Goal: Find specific page/section: Find specific page/section

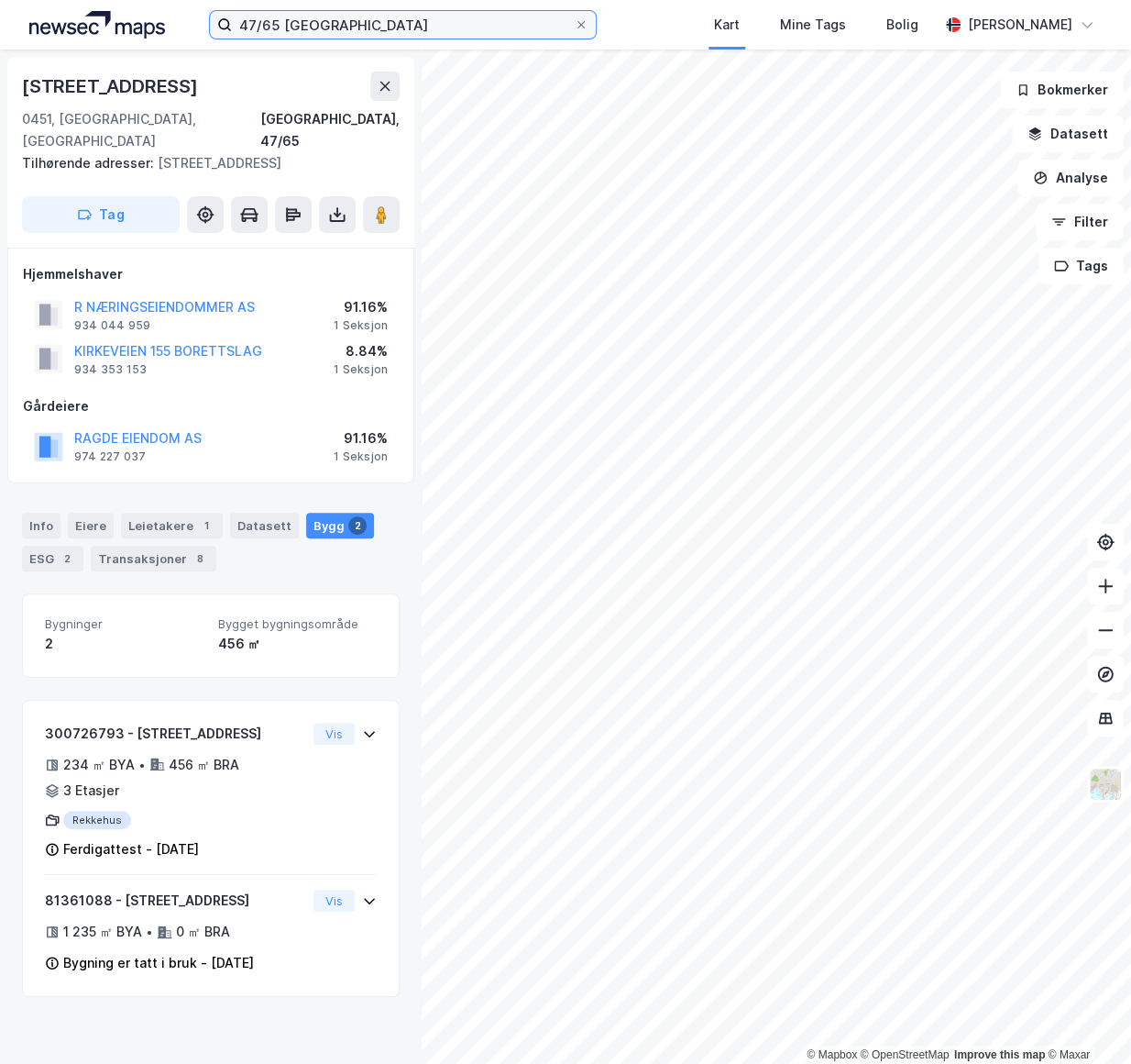
click at [420, 21] on input "47/65 [GEOGRAPHIC_DATA]" at bounding box center [403, 25] width 342 height 28
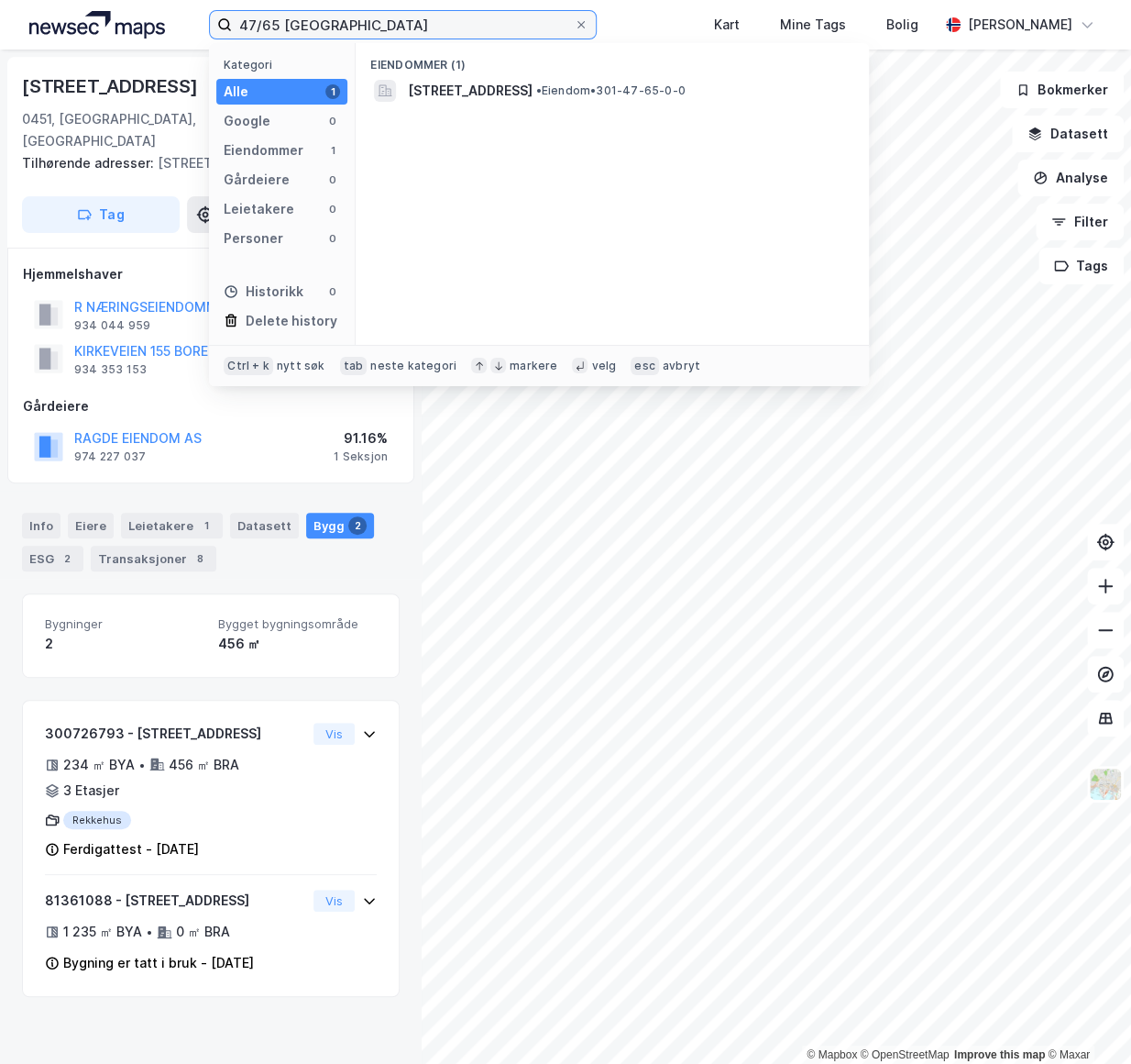
click at [420, 21] on input "47/65 [GEOGRAPHIC_DATA]" at bounding box center [403, 25] width 342 height 28
click at [419, 21] on input "47/65 [GEOGRAPHIC_DATA]" at bounding box center [403, 25] width 342 height 28
click at [583, 24] on icon at bounding box center [580, 25] width 11 height 11
click at [574, 24] on input "47/65 [GEOGRAPHIC_DATA]" at bounding box center [403, 25] width 342 height 28
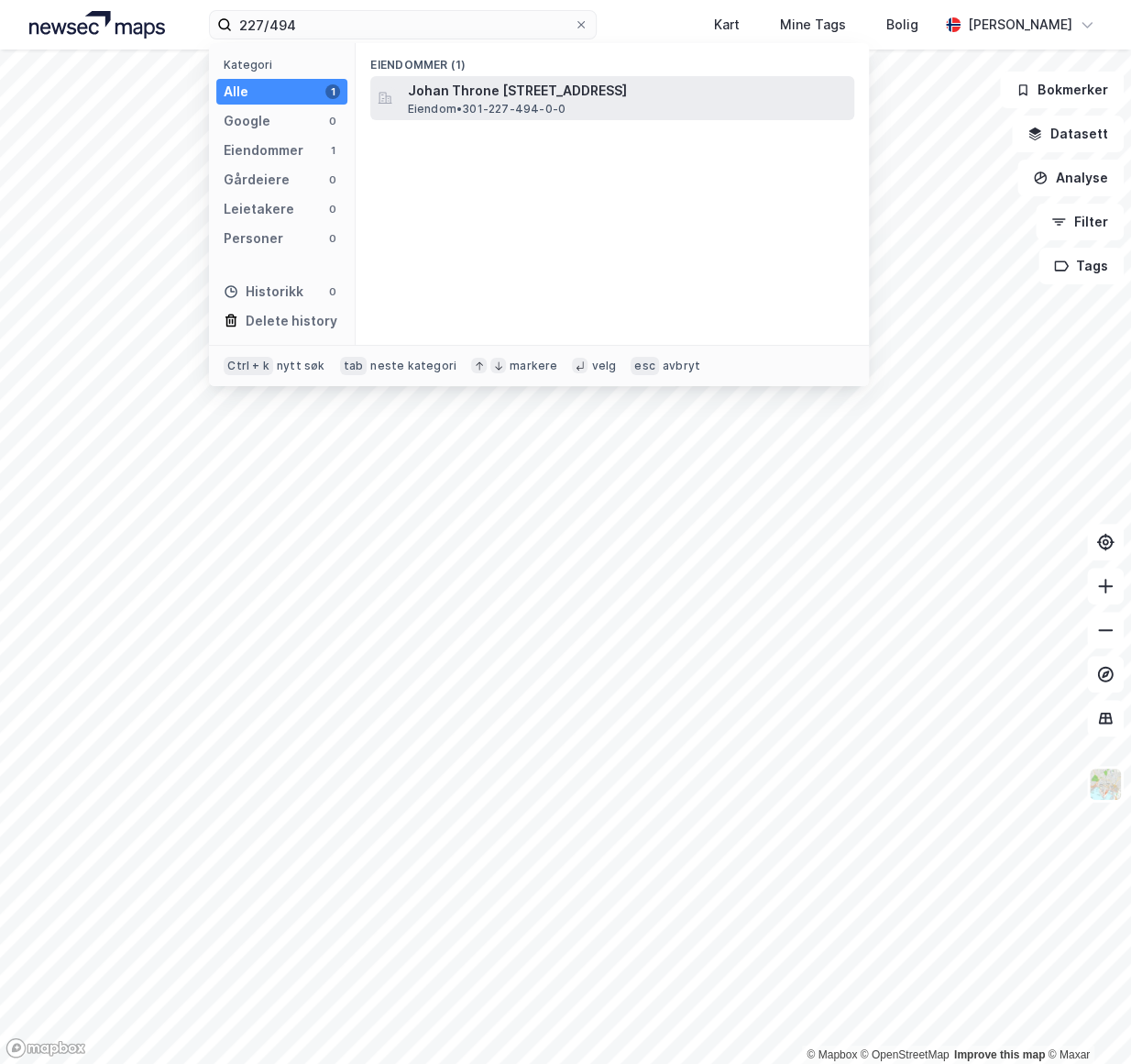
click at [520, 100] on span "Johan Throne [STREET_ADDRESS]" at bounding box center [627, 91] width 440 height 22
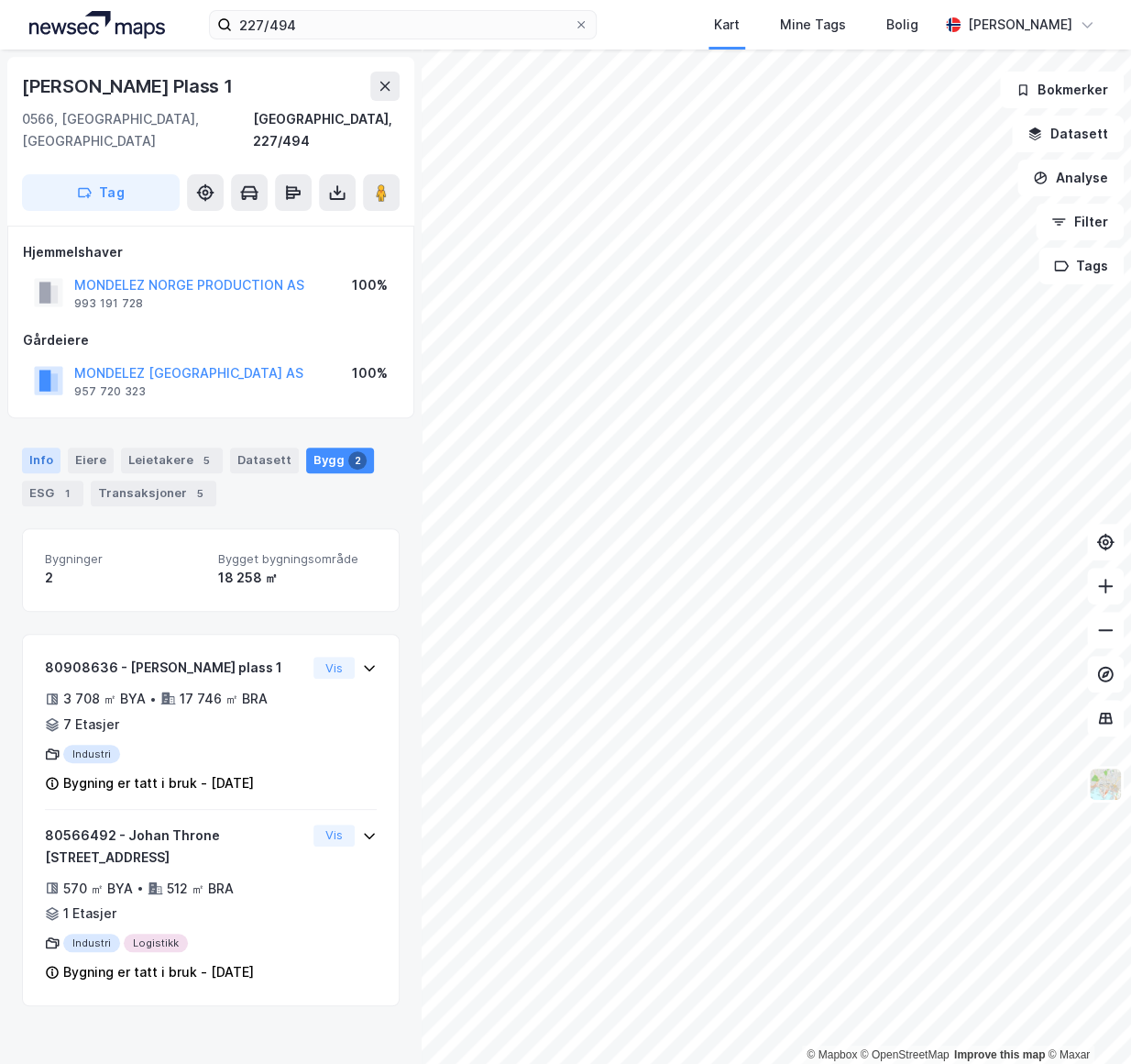
click at [45, 447] on div "Info" at bounding box center [40, 460] width 38 height 26
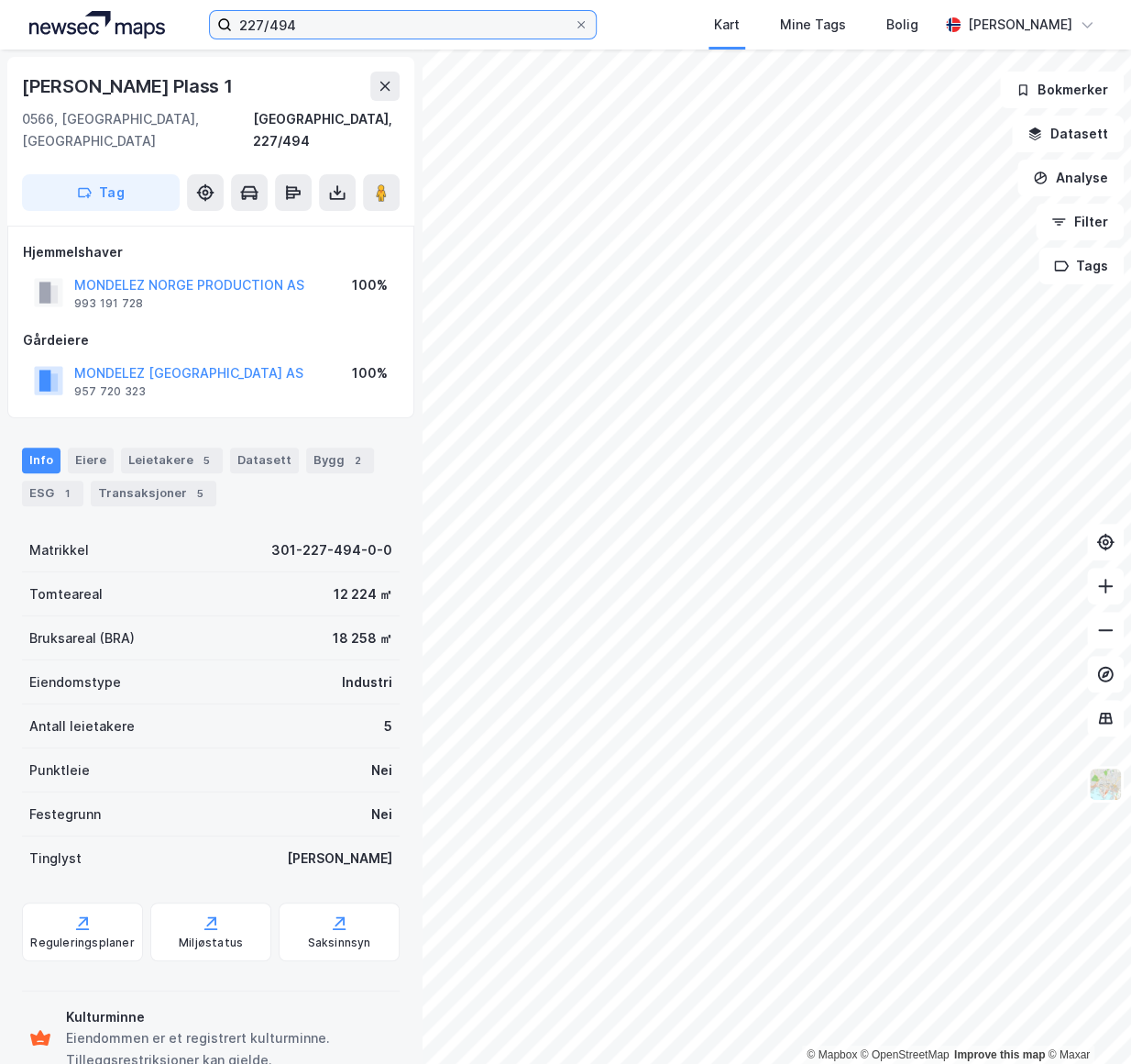
click at [313, 20] on input "227/494" at bounding box center [403, 25] width 342 height 28
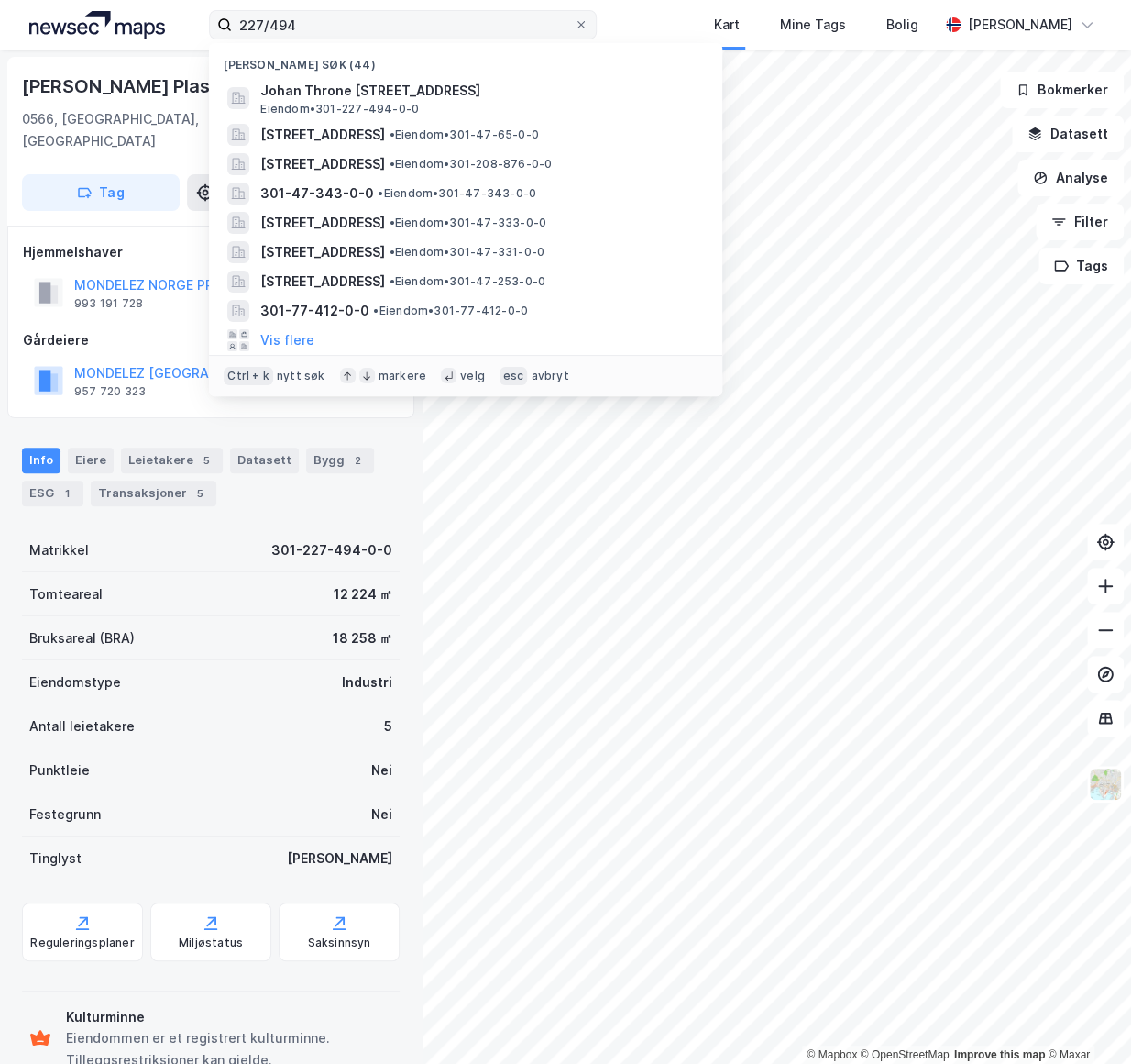
click at [321, 38] on label "227/494" at bounding box center [403, 25] width 388 height 30
click at [321, 38] on input "227/494" at bounding box center [403, 25] width 342 height 28
click at [320, 26] on input "227/494" at bounding box center [403, 25] width 342 height 28
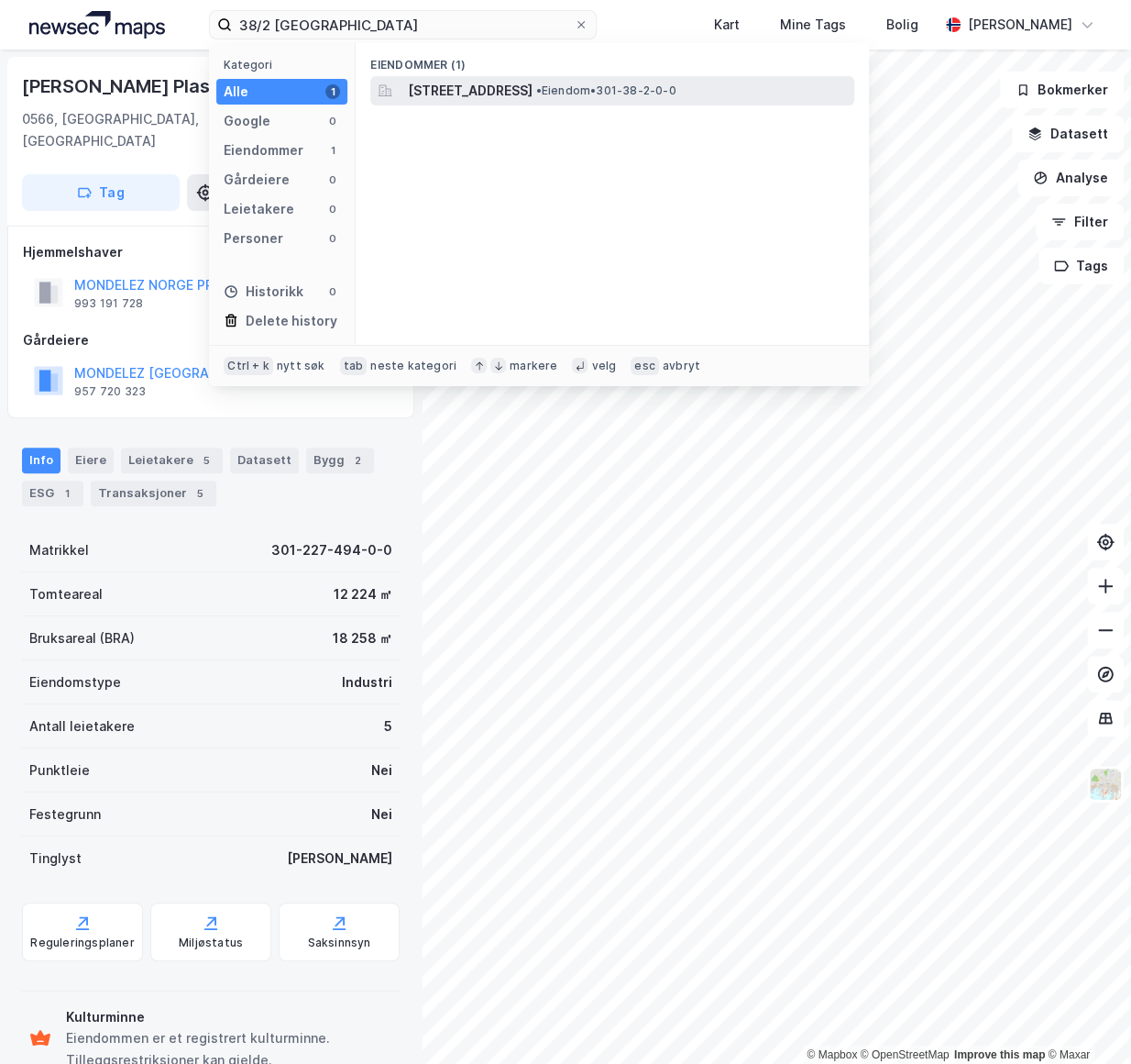
click at [433, 100] on span "[STREET_ADDRESS]" at bounding box center [469, 91] width 124 height 22
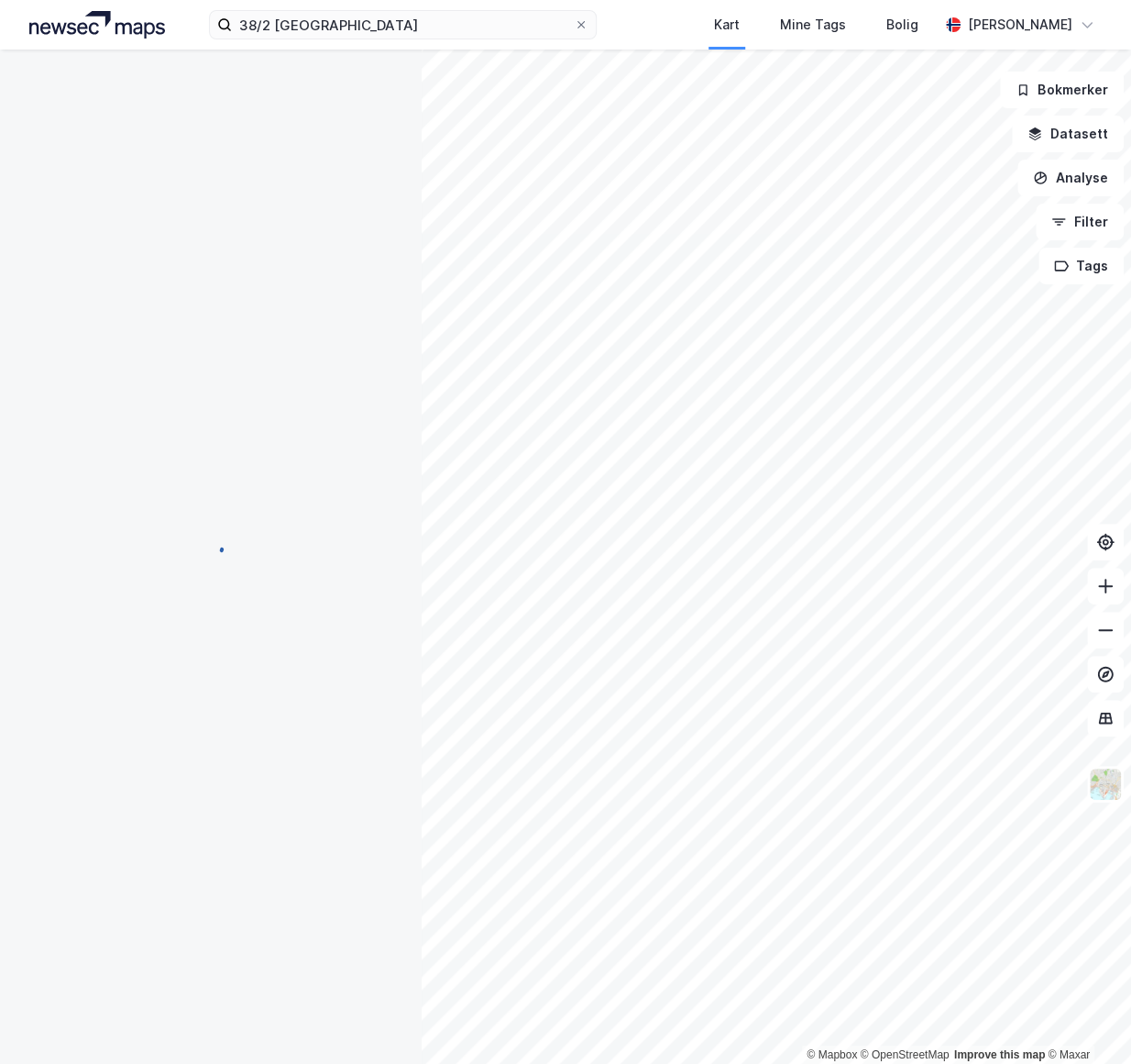
scroll to position [1, 0]
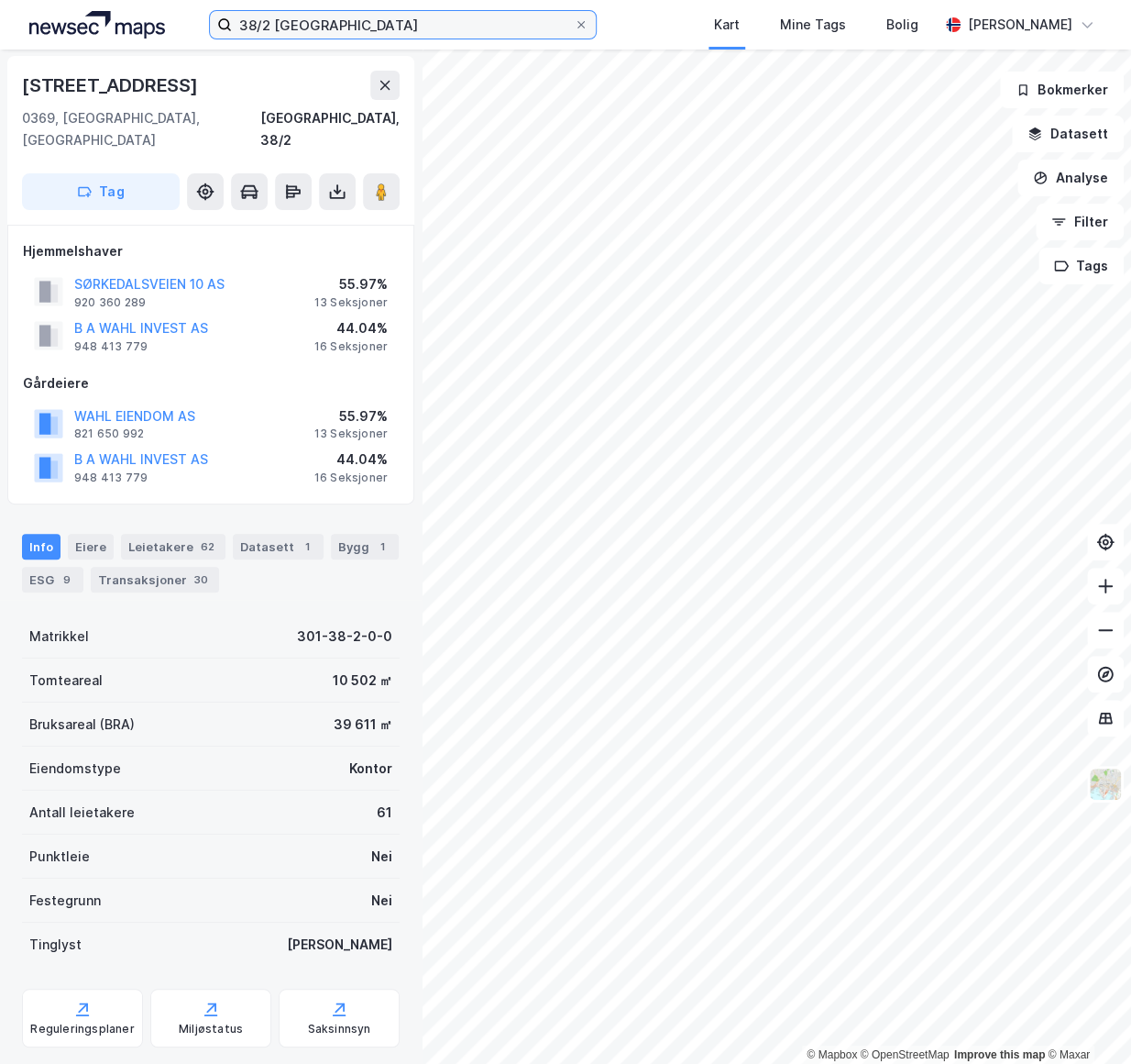
click at [295, 23] on input "38/2 [GEOGRAPHIC_DATA]" at bounding box center [403, 25] width 342 height 28
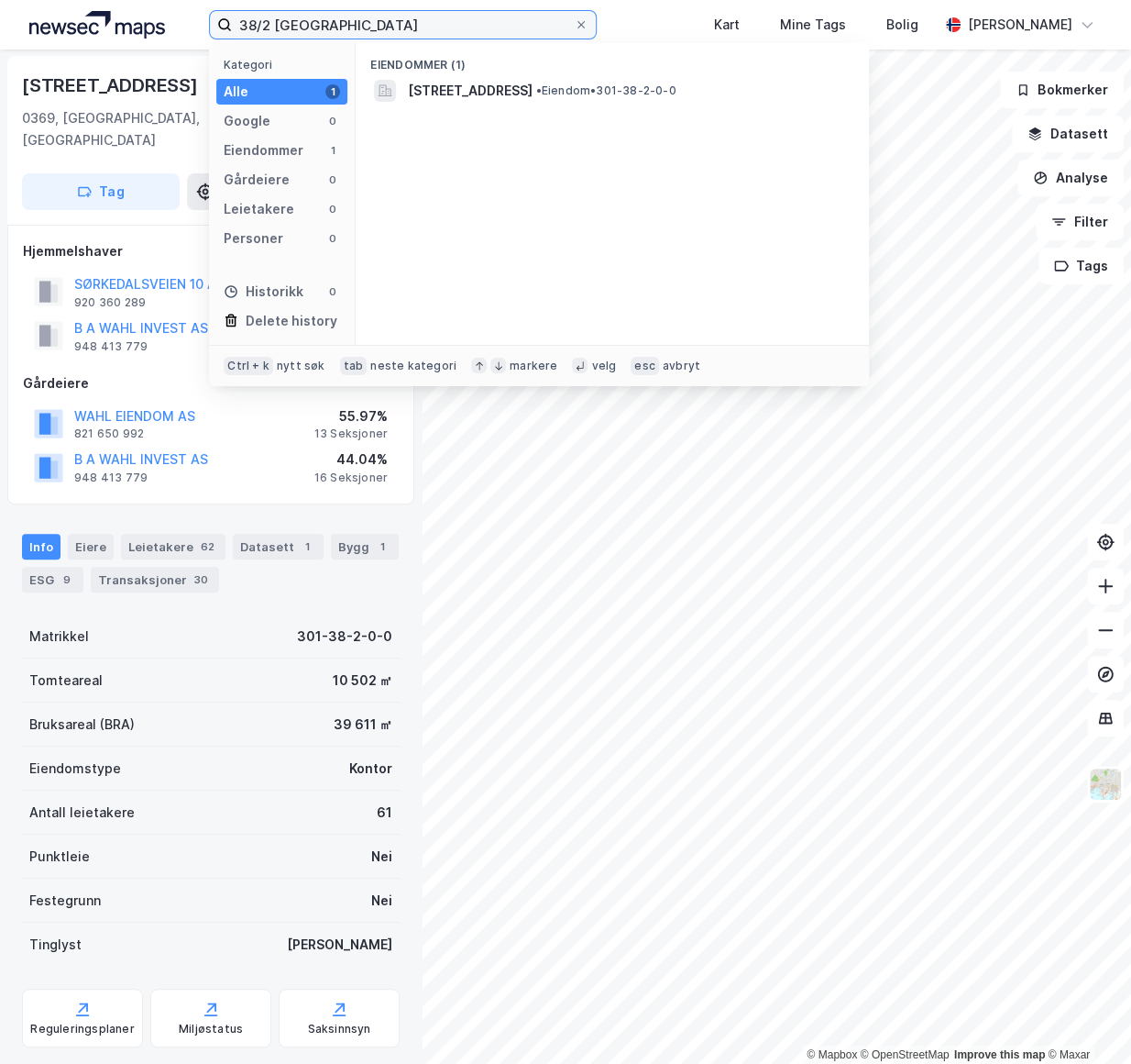
click at [295, 24] on input "38/2 [GEOGRAPHIC_DATA]" at bounding box center [403, 25] width 342 height 28
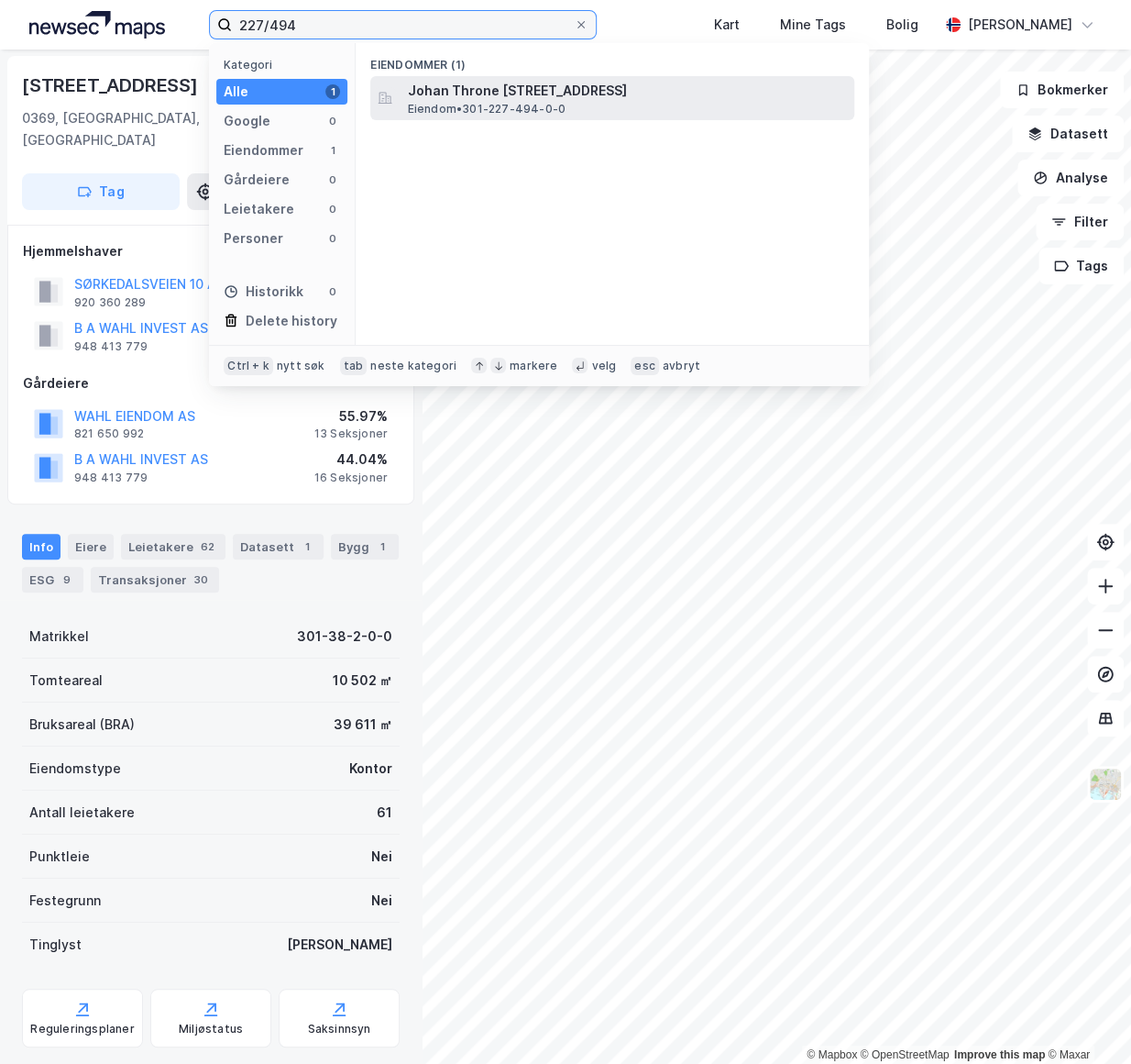
type input "227/494"
click at [549, 117] on div "Johan Throne [STREET_ADDRESS] Eiendom • 301-227-494-0-0" at bounding box center [612, 98] width 485 height 44
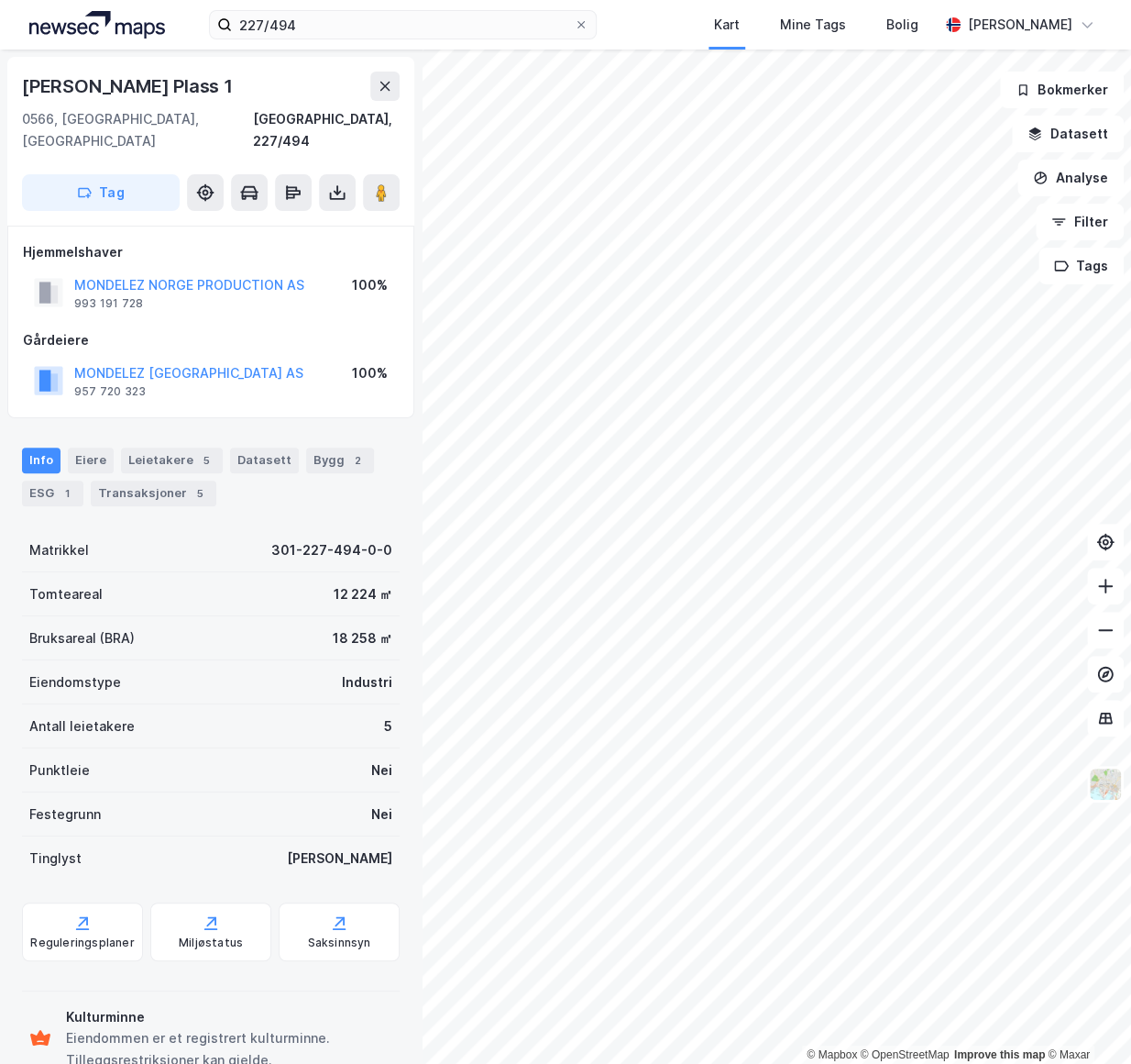
scroll to position [1, 0]
click at [295, 25] on input "227/494" at bounding box center [403, 25] width 342 height 28
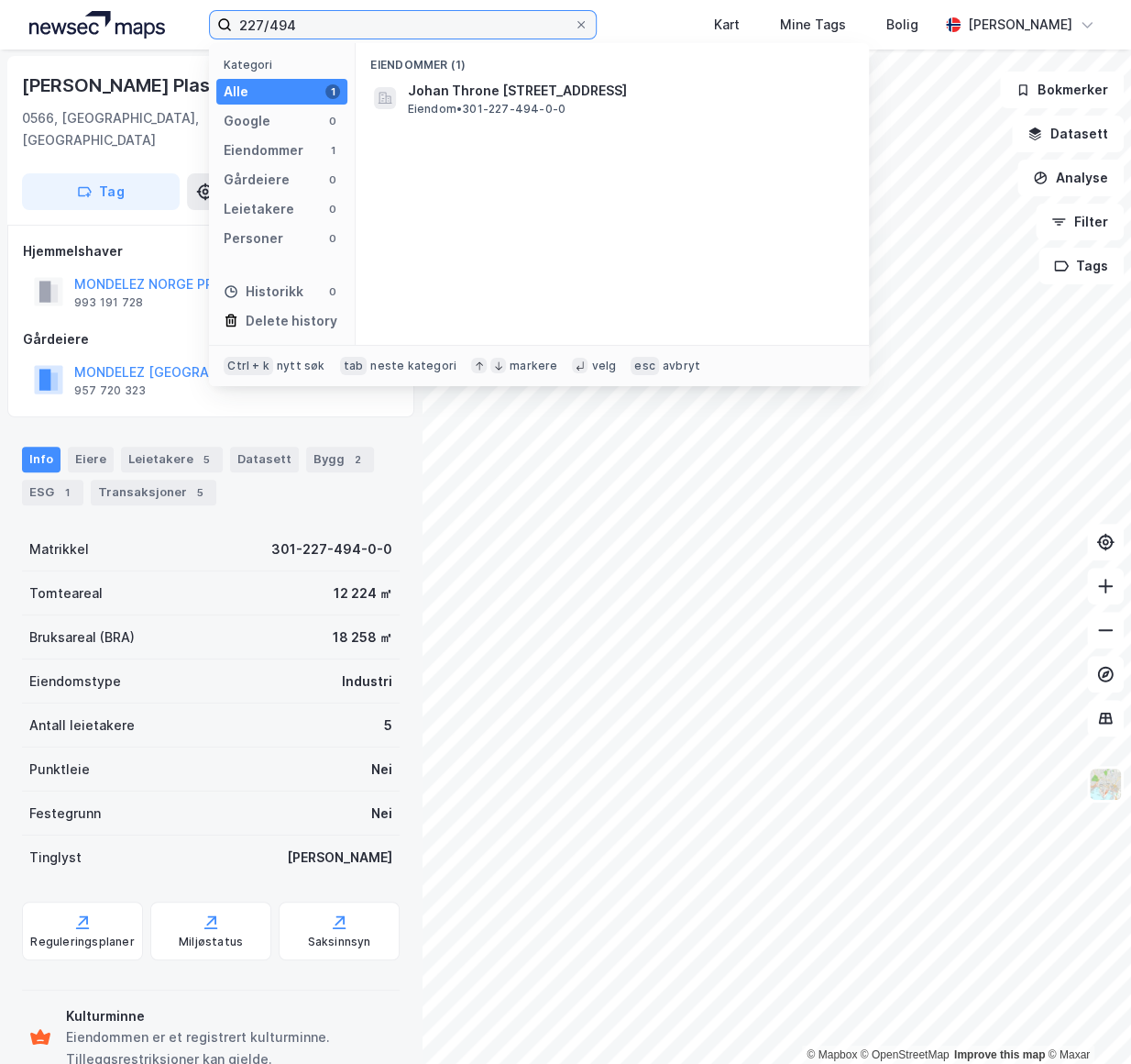
click at [295, 25] on input "227/494" at bounding box center [403, 25] width 342 height 28
